Goal: Obtain resource: Download file/media

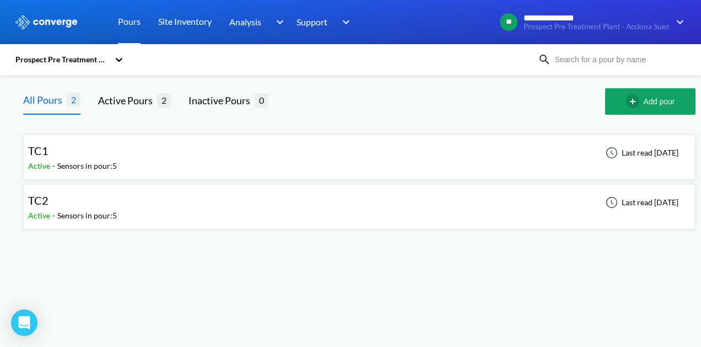
click at [377, 167] on div "TC1 Active - Sensors in pour: 5 Last read [DATE]" at bounding box center [359, 157] width 663 height 35
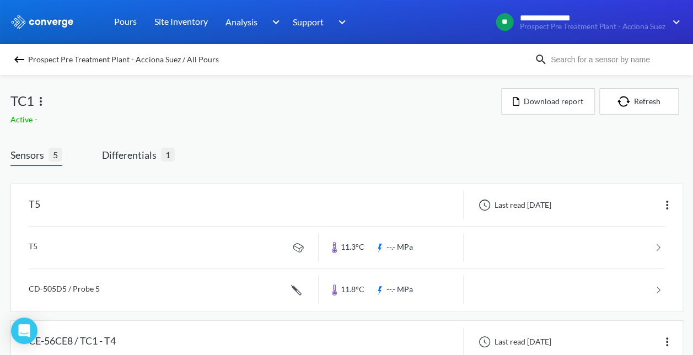
click at [508, 116] on div "TC1 Active - Download report Refresh" at bounding box center [346, 106] width 673 height 37
click at [25, 57] on img at bounding box center [19, 59] width 13 height 13
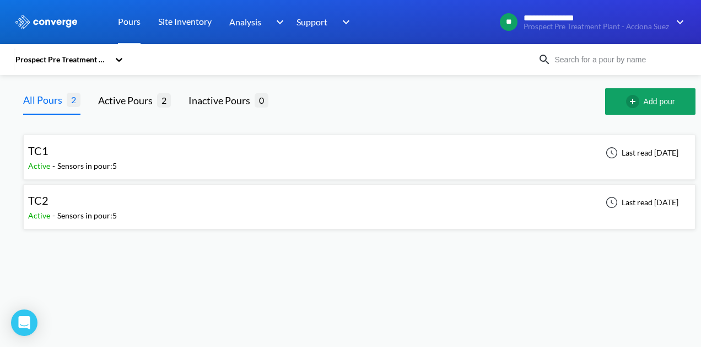
click at [261, 205] on div "TC2 Active - Sensors in pour: 5 Last read [DATE]" at bounding box center [359, 206] width 663 height 35
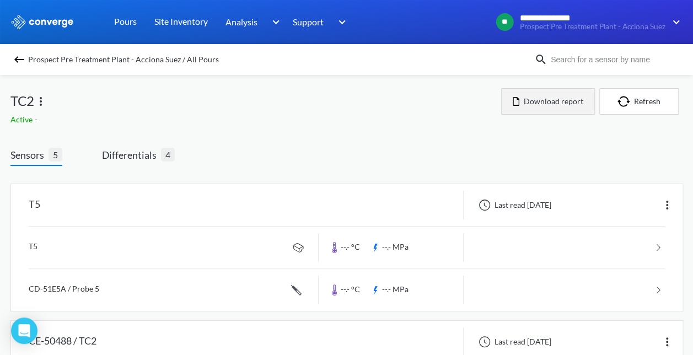
click at [591, 114] on button "Download report" at bounding box center [548, 101] width 94 height 26
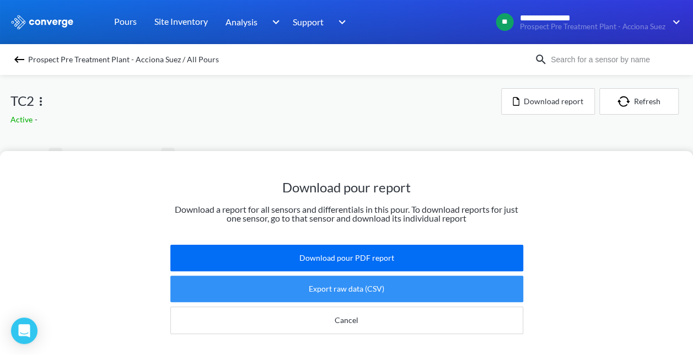
click at [463, 276] on button "Export raw data (CSV)" at bounding box center [346, 289] width 353 height 26
